Goal: Task Accomplishment & Management: Manage account settings

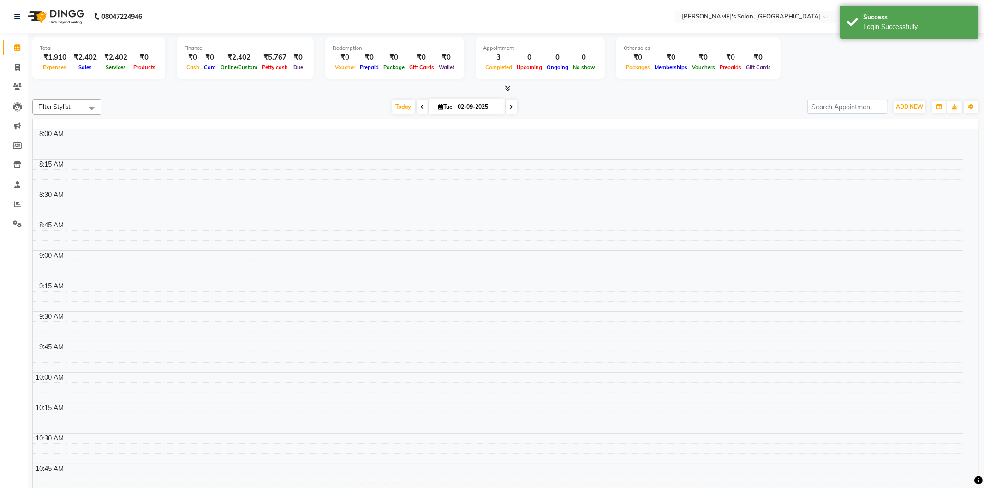
select select "en"
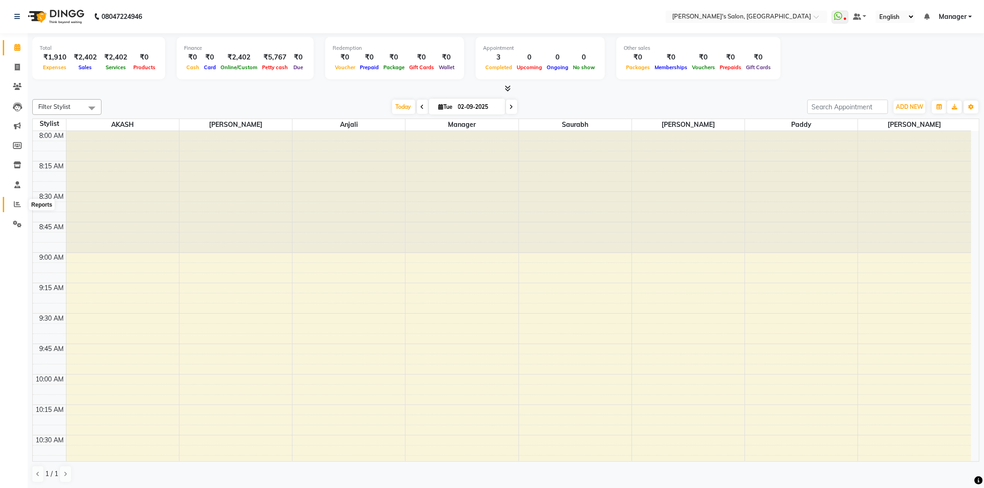
click at [17, 202] on icon at bounding box center [17, 204] width 7 height 7
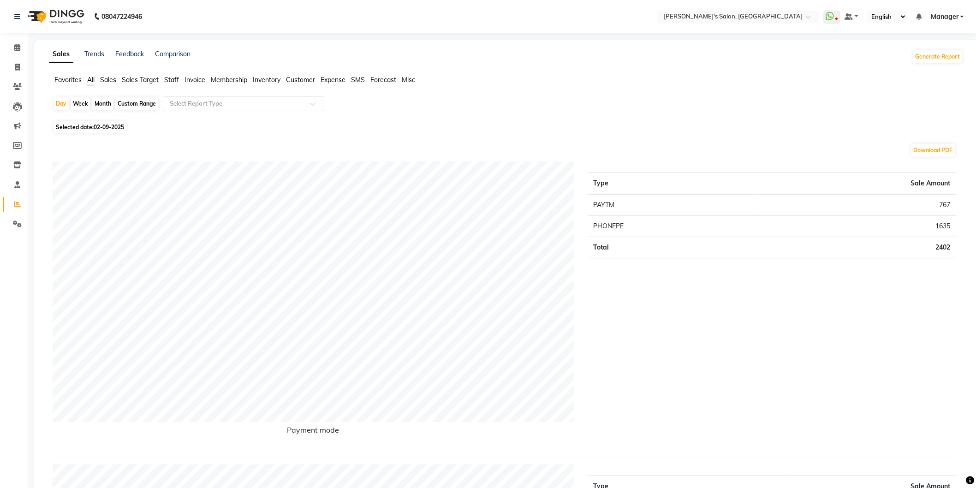
click at [104, 102] on div "Month" at bounding box center [102, 103] width 21 height 13
select select "9"
select select "2025"
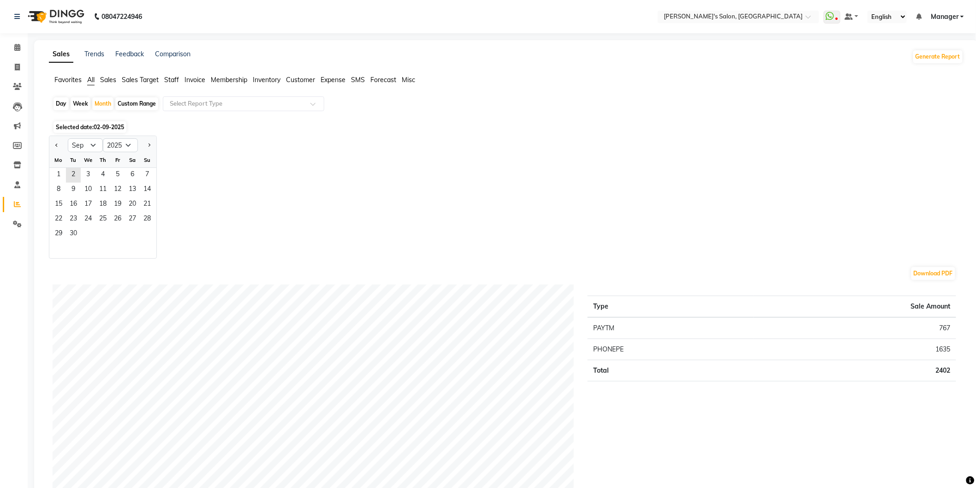
click at [98, 125] on span "02-09-2025" at bounding box center [109, 127] width 30 height 7
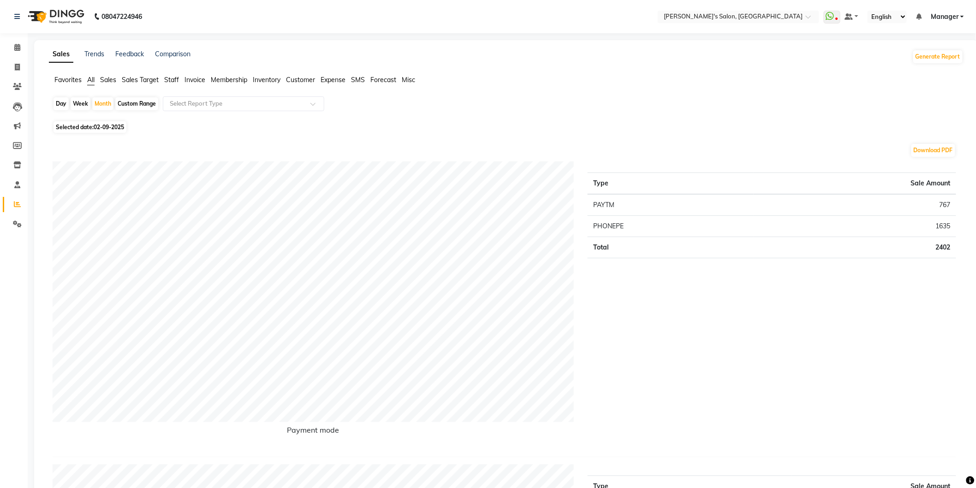
click at [93, 125] on span "Selected date: [DATE]" at bounding box center [89, 127] width 73 height 12
select select "9"
select select "2025"
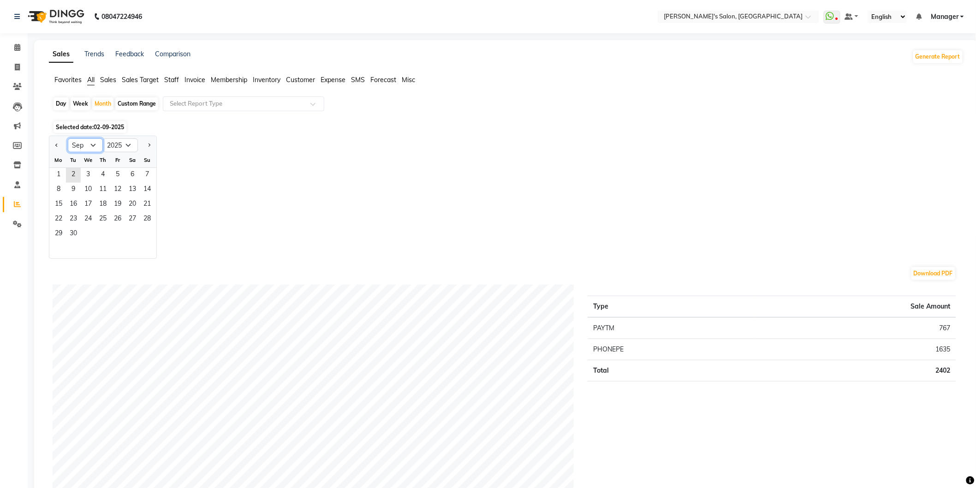
click at [89, 142] on select "Jan Feb Mar Apr May Jun [DATE] Aug Sep Oct Nov Dec" at bounding box center [85, 145] width 35 height 14
select select "8"
click at [68, 138] on select "Jan Feb Mar Apr May Jun [DATE] Aug Sep Oct Nov Dec" at bounding box center [85, 145] width 35 height 14
click at [121, 178] on span "1" at bounding box center [117, 175] width 15 height 15
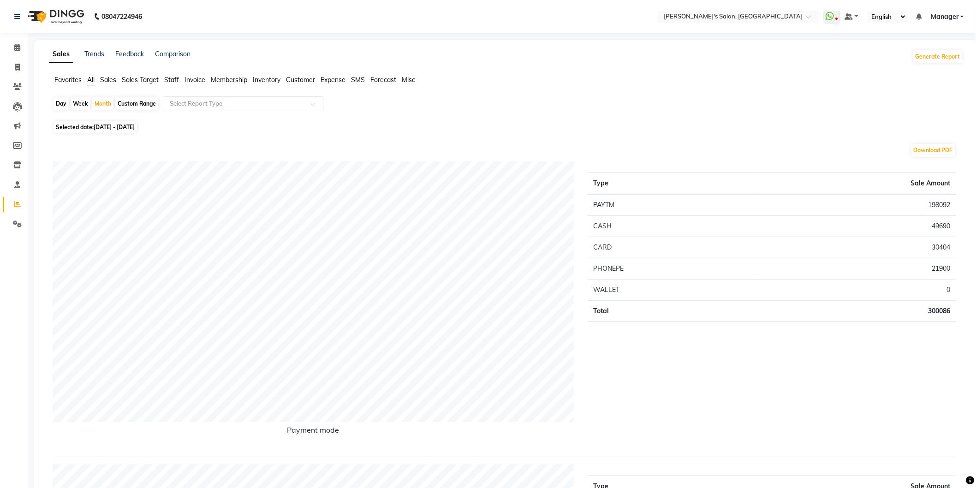
click at [171, 76] on span "Staff" at bounding box center [171, 80] width 15 height 8
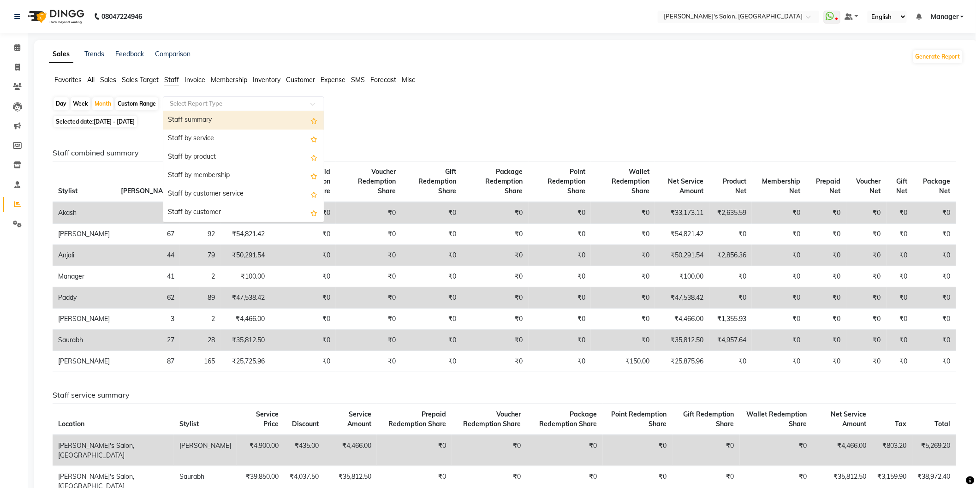
click at [188, 102] on input "text" at bounding box center [234, 103] width 133 height 9
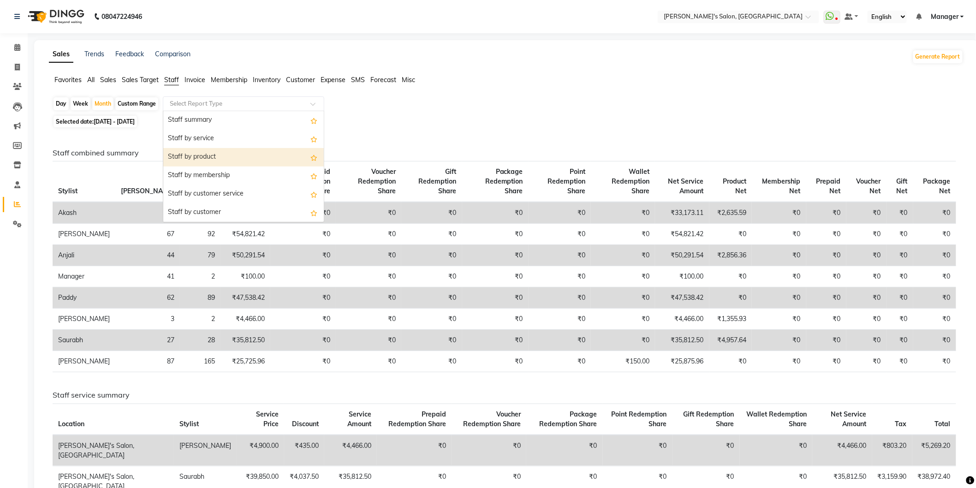
click at [205, 155] on div "Staff by product" at bounding box center [243, 157] width 160 height 18
select select "full_report"
select select "csv"
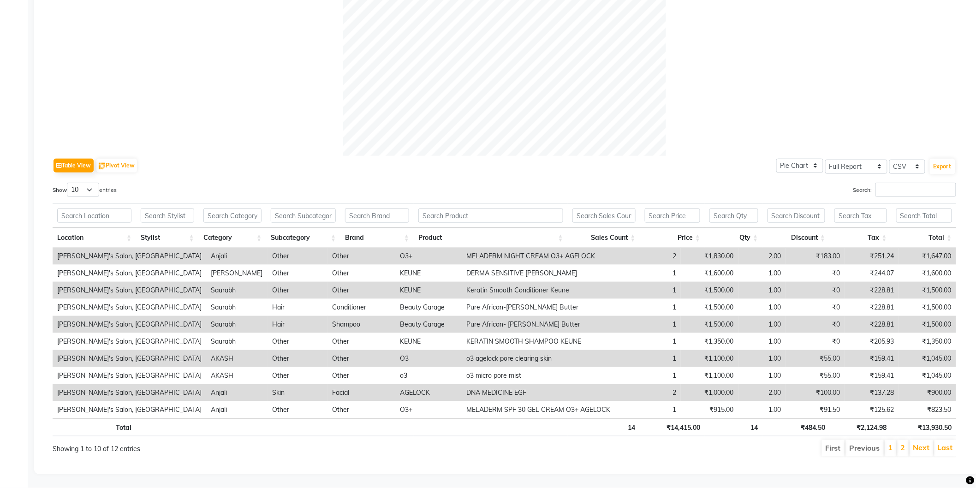
scroll to position [323, 0]
click at [922, 443] on link "Next" at bounding box center [921, 447] width 17 height 9
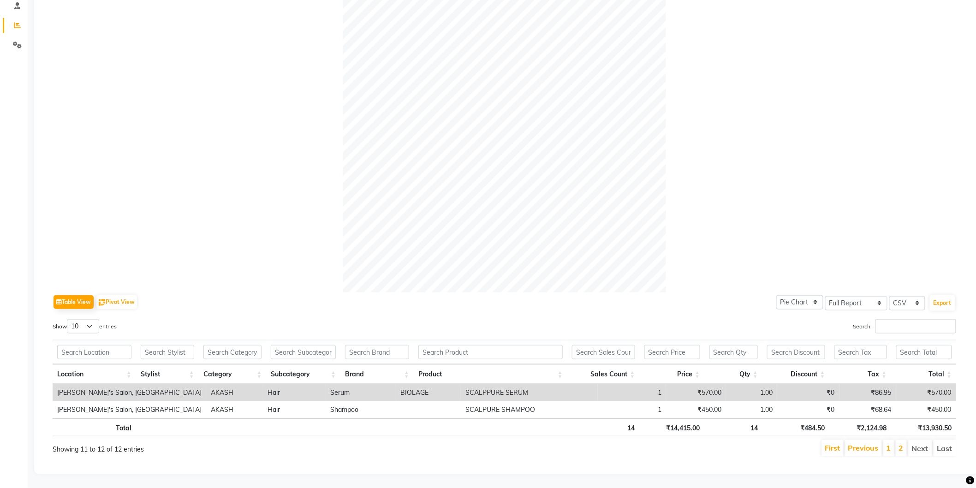
scroll to position [0, 0]
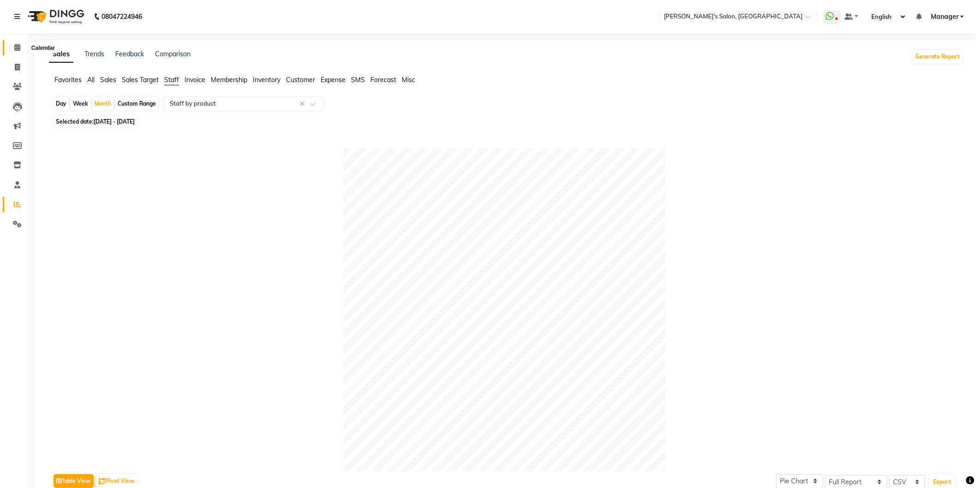
click at [16, 47] on icon at bounding box center [17, 47] width 6 height 7
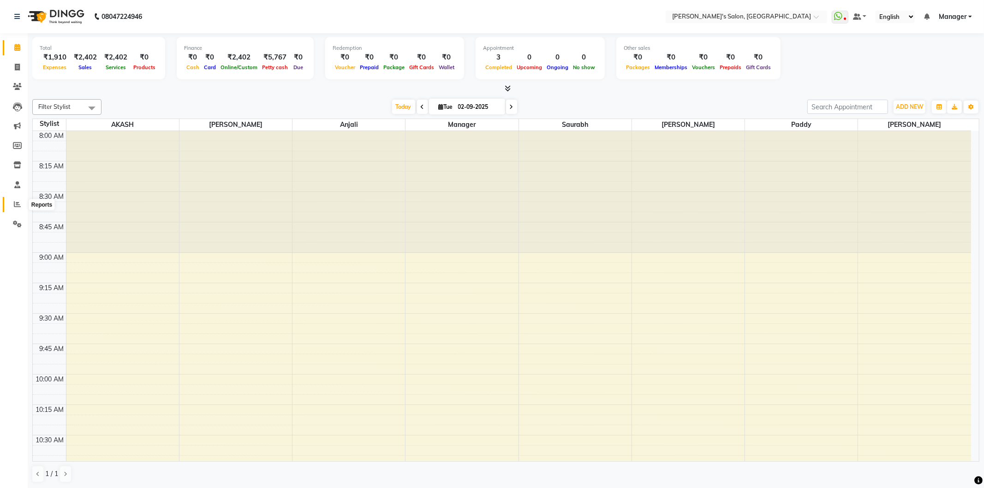
click at [12, 200] on span at bounding box center [17, 204] width 16 height 11
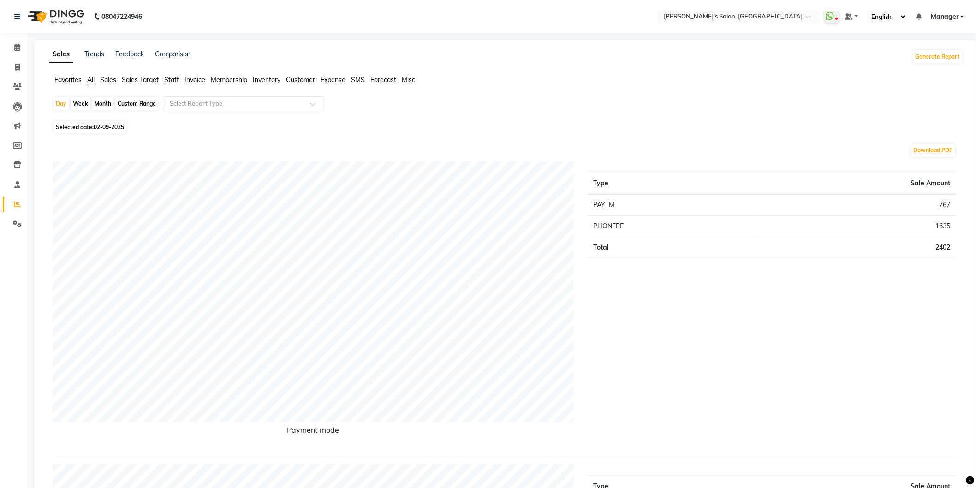
click at [105, 101] on div "Month" at bounding box center [102, 103] width 21 height 13
select select "9"
select select "2025"
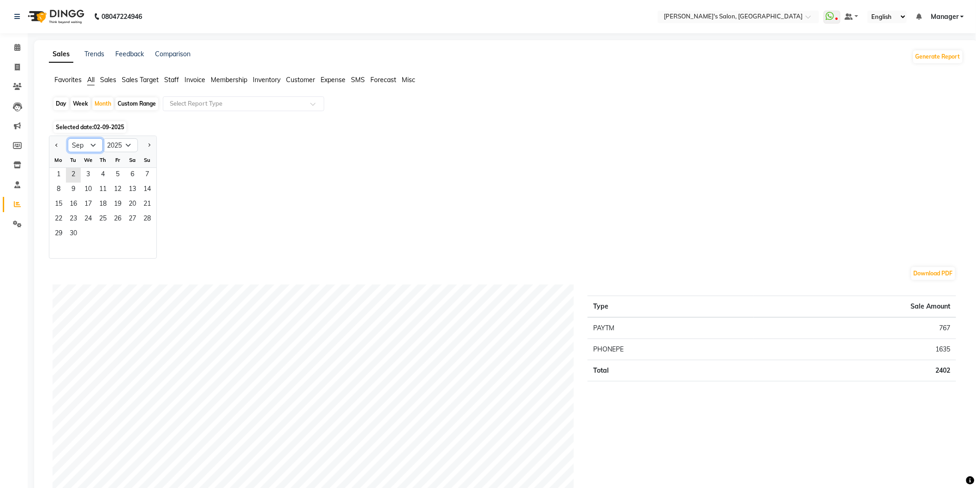
click at [97, 141] on select "Jan Feb Mar Apr May Jun [DATE] Aug Sep Oct Nov Dec" at bounding box center [85, 145] width 35 height 14
select select "8"
click at [68, 138] on select "Jan Feb Mar Apr May Jun [DATE] Aug Sep Oct Nov Dec" at bounding box center [85, 145] width 35 height 14
click at [112, 181] on span "1" at bounding box center [117, 175] width 15 height 15
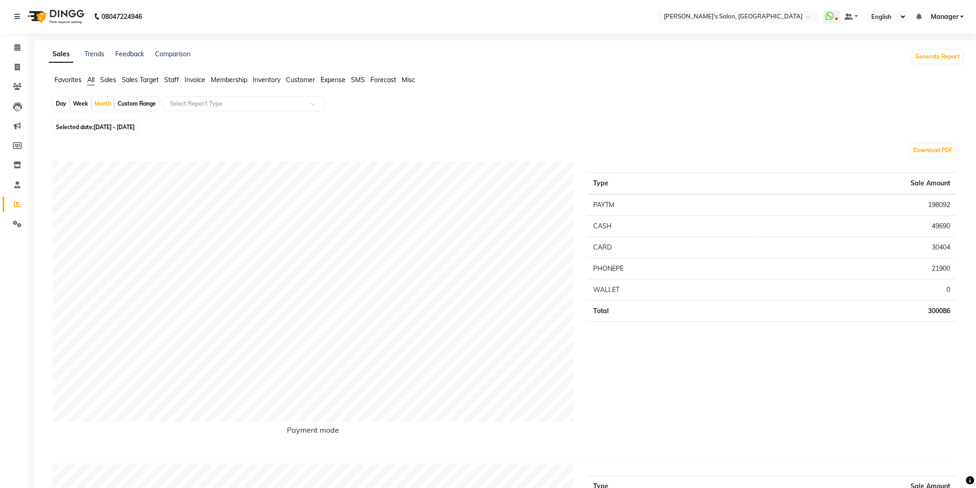
click at [169, 80] on span "Staff" at bounding box center [171, 80] width 15 height 8
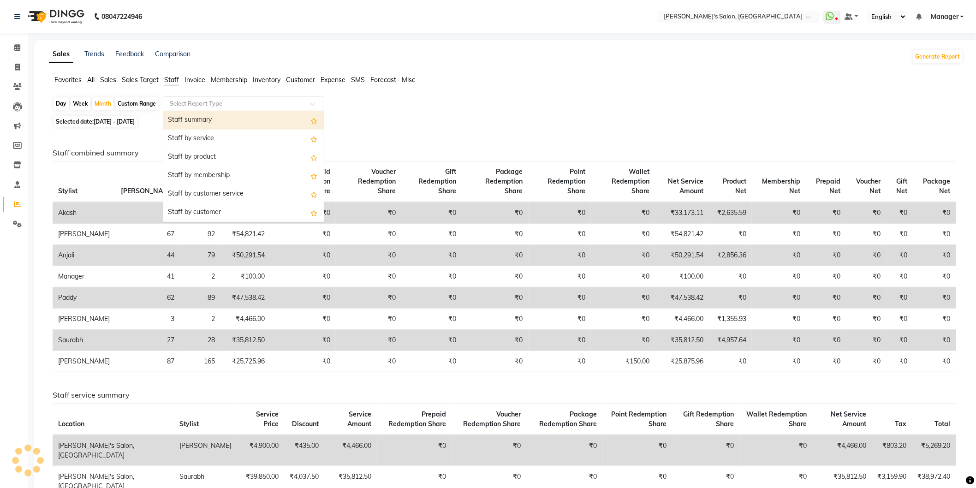
click at [192, 104] on input "text" at bounding box center [234, 103] width 133 height 9
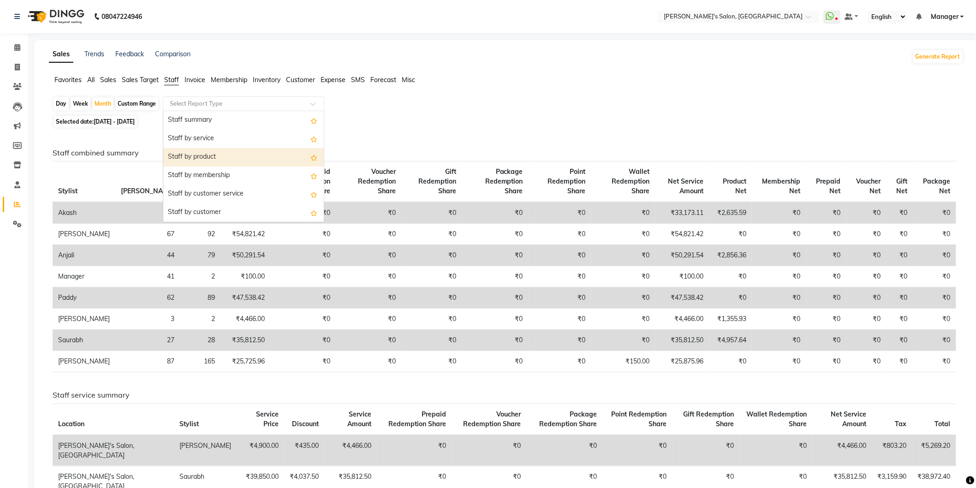
click at [215, 160] on div "Staff by product" at bounding box center [243, 157] width 160 height 18
select select "full_report"
select select "csv"
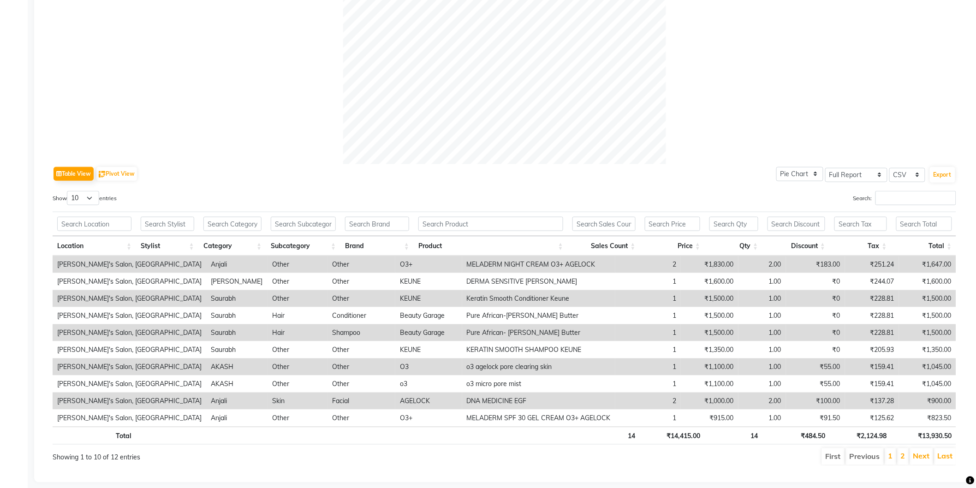
scroll to position [323, 0]
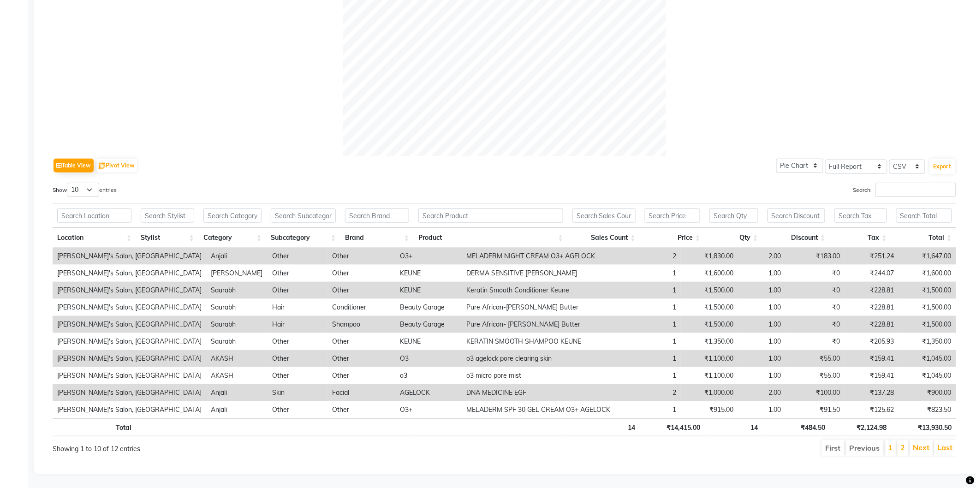
click at [912, 443] on li "Next" at bounding box center [921, 448] width 23 height 17
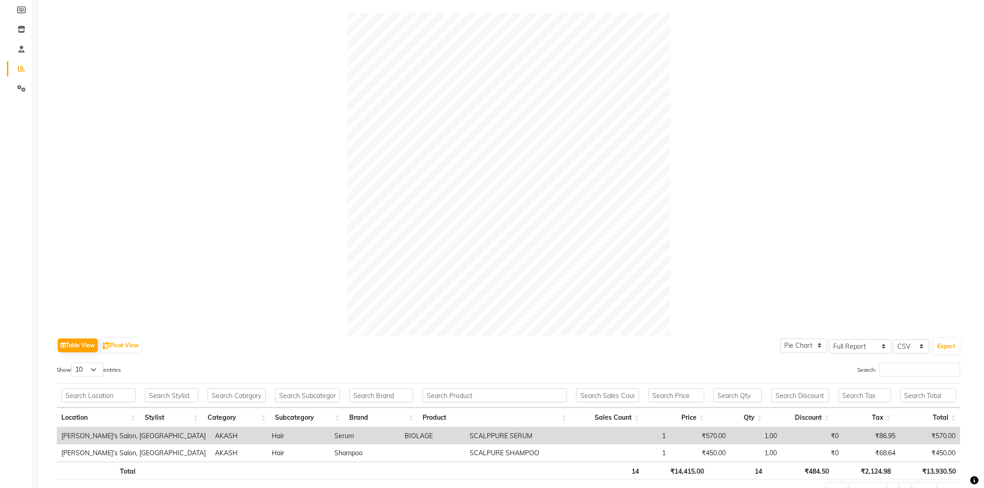
scroll to position [0, 0]
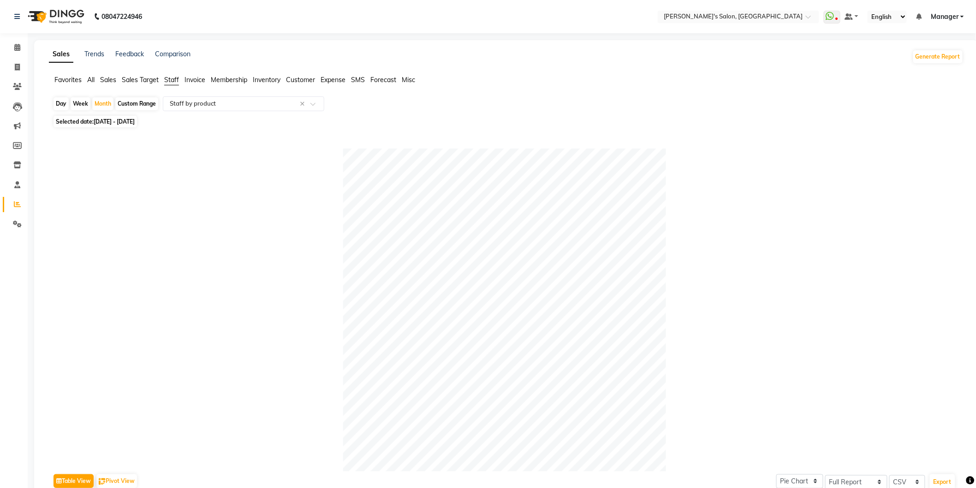
click at [949, 96] on app-reports "Favorites All Sales Sales Target Staff Invoice Membership Inventory Customer Ex…" at bounding box center [506, 359] width 926 height 569
click at [12, 45] on span at bounding box center [17, 47] width 16 height 11
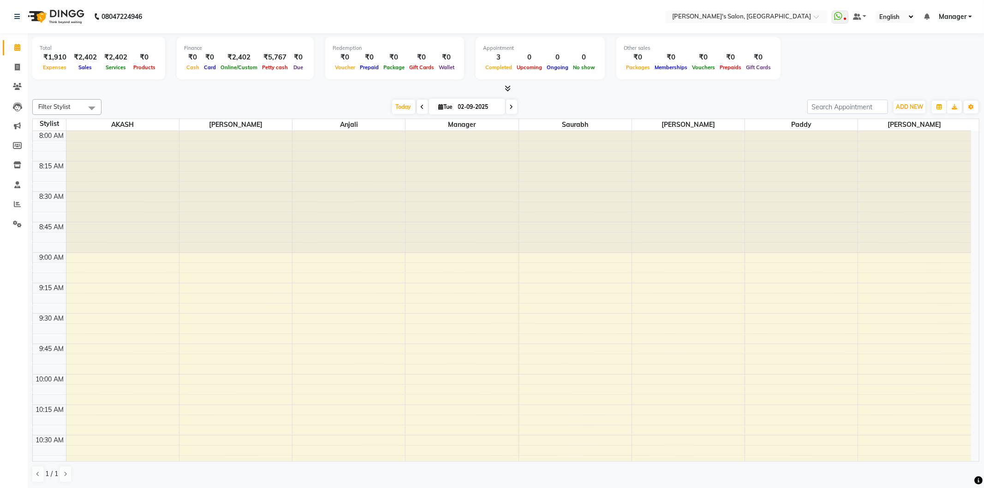
click at [919, 75] on div "Total ₹1,910 Expenses ₹2,402 Sales ₹2,402 Services ₹0 Products Finance ₹0 Cash …" at bounding box center [505, 59] width 947 height 45
click at [972, 16] on ul "WhatsApp Status ✕ Status: Disconnected Most Recent Message: [DATE] 07:43 PM Rec…" at bounding box center [903, 17] width 145 height 12
click at [970, 18] on link "Manager" at bounding box center [954, 17] width 33 height 10
click at [942, 58] on link "Sign out" at bounding box center [924, 63] width 84 height 14
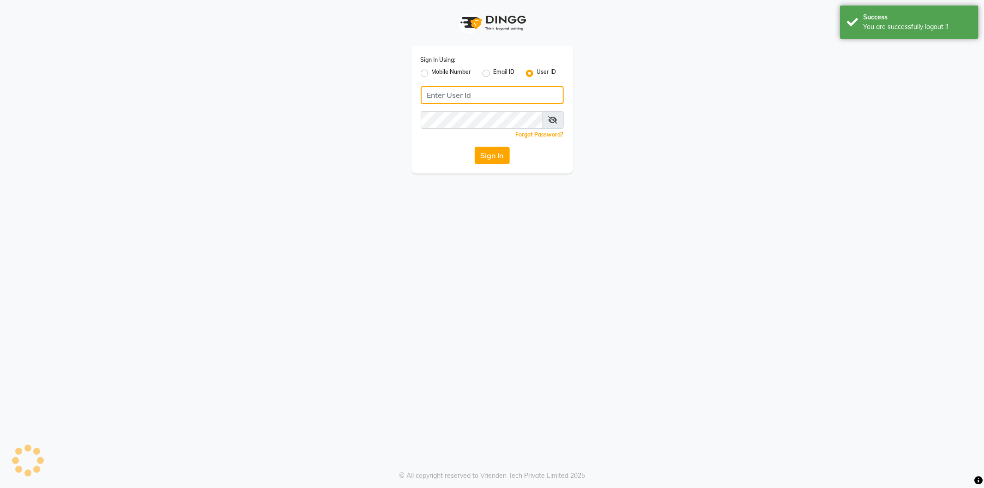
type input "8279543673"
click at [432, 71] on label "Mobile Number" at bounding box center [452, 73] width 40 height 11
click at [432, 71] on input "Mobile Number" at bounding box center [435, 71] width 6 height 6
radio input "true"
radio input "false"
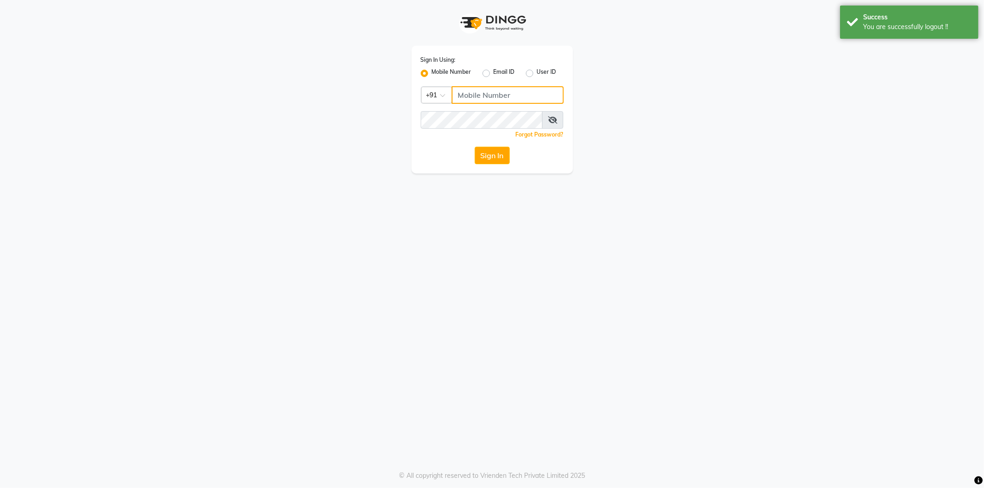
click at [492, 95] on input "Username" at bounding box center [507, 95] width 112 height 18
click at [492, 154] on button "Sign In" at bounding box center [492, 156] width 35 height 18
click at [489, 95] on input "Username" at bounding box center [507, 95] width 112 height 18
type input "8279543673"
click at [493, 150] on button "Sign In" at bounding box center [492, 156] width 35 height 18
